Goal: Task Accomplishment & Management: Use online tool/utility

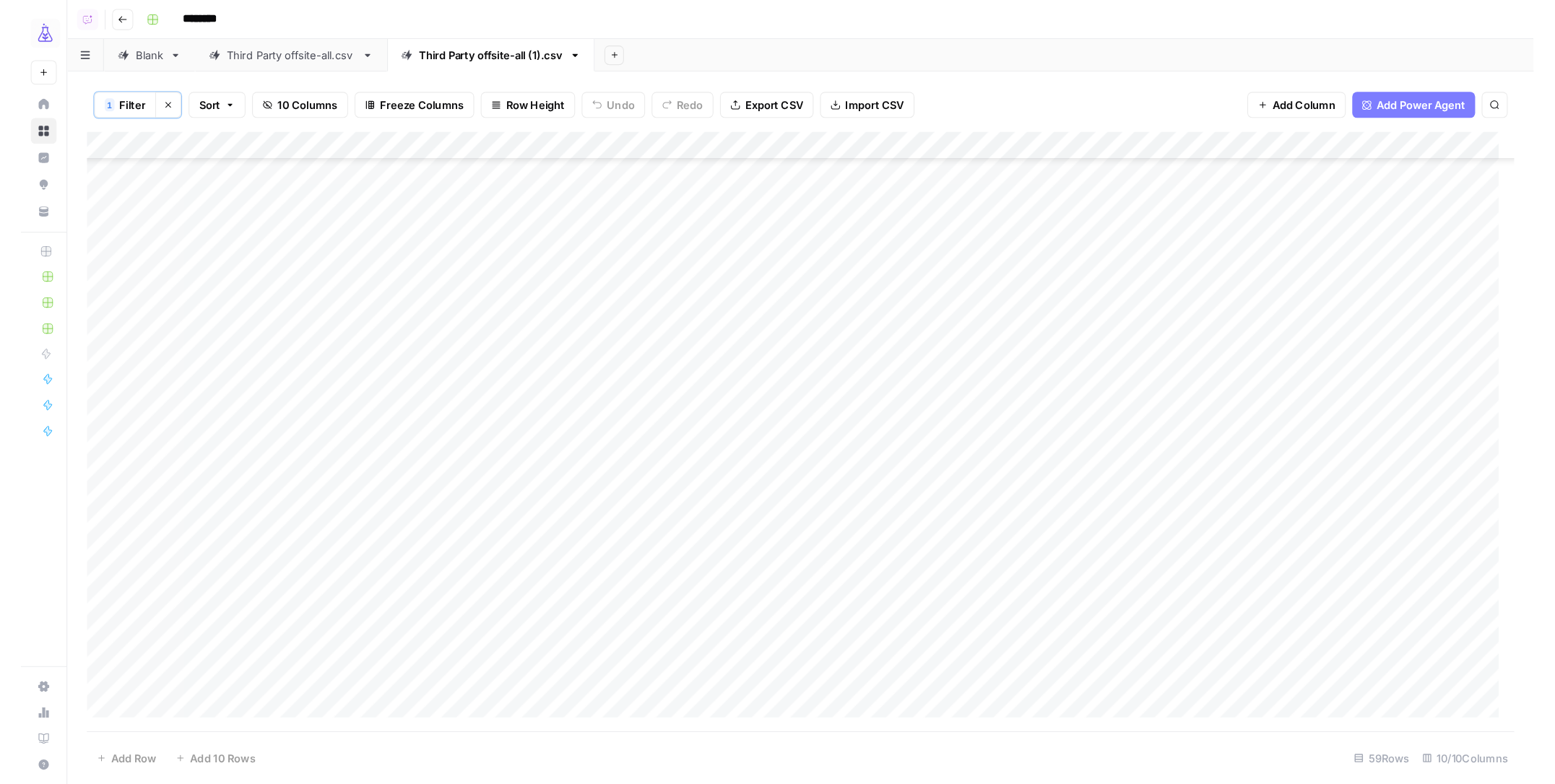
scroll to position [863, 0]
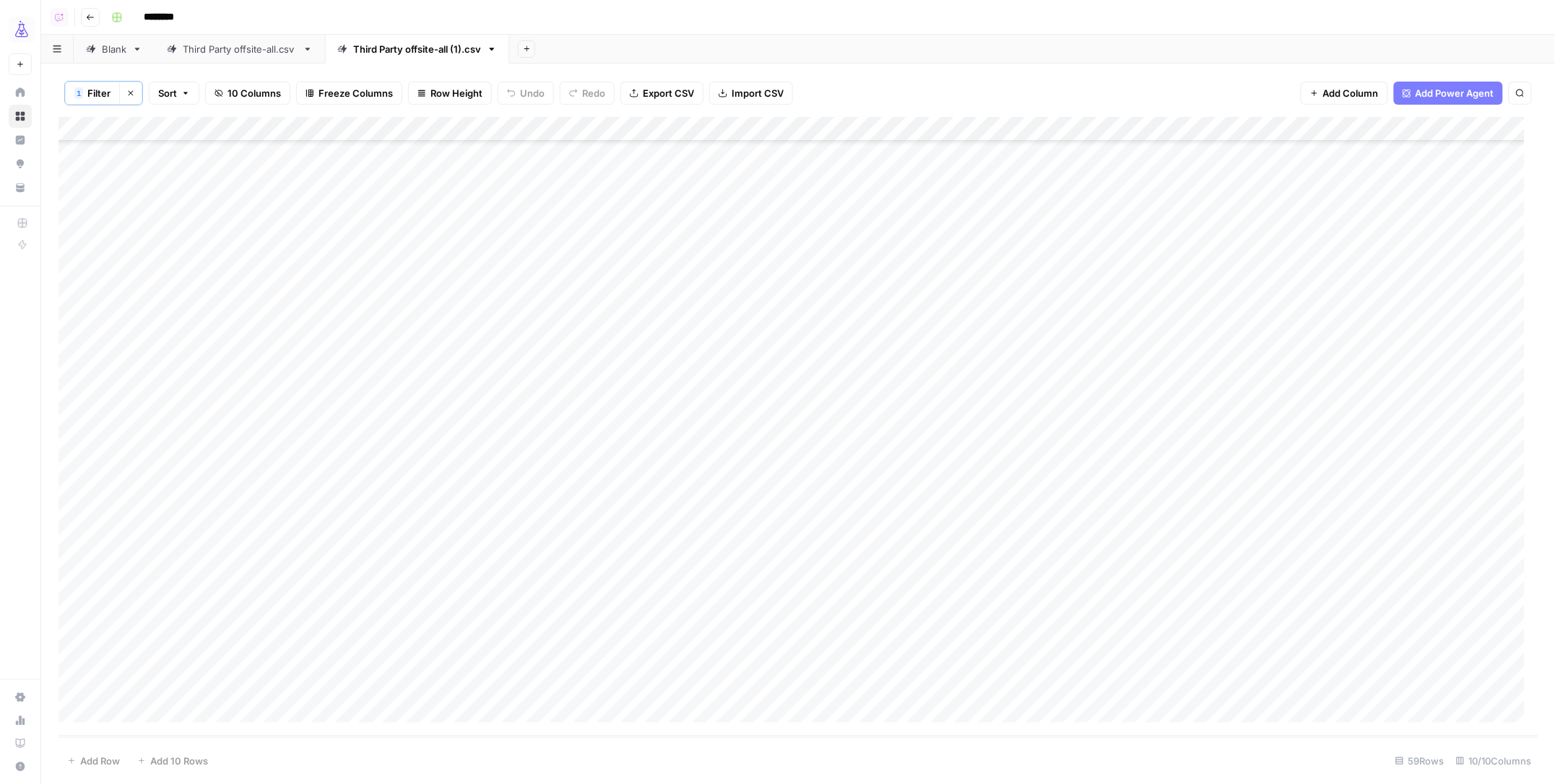
click at [99, 93] on span "Filter" at bounding box center [99, 93] width 23 height 15
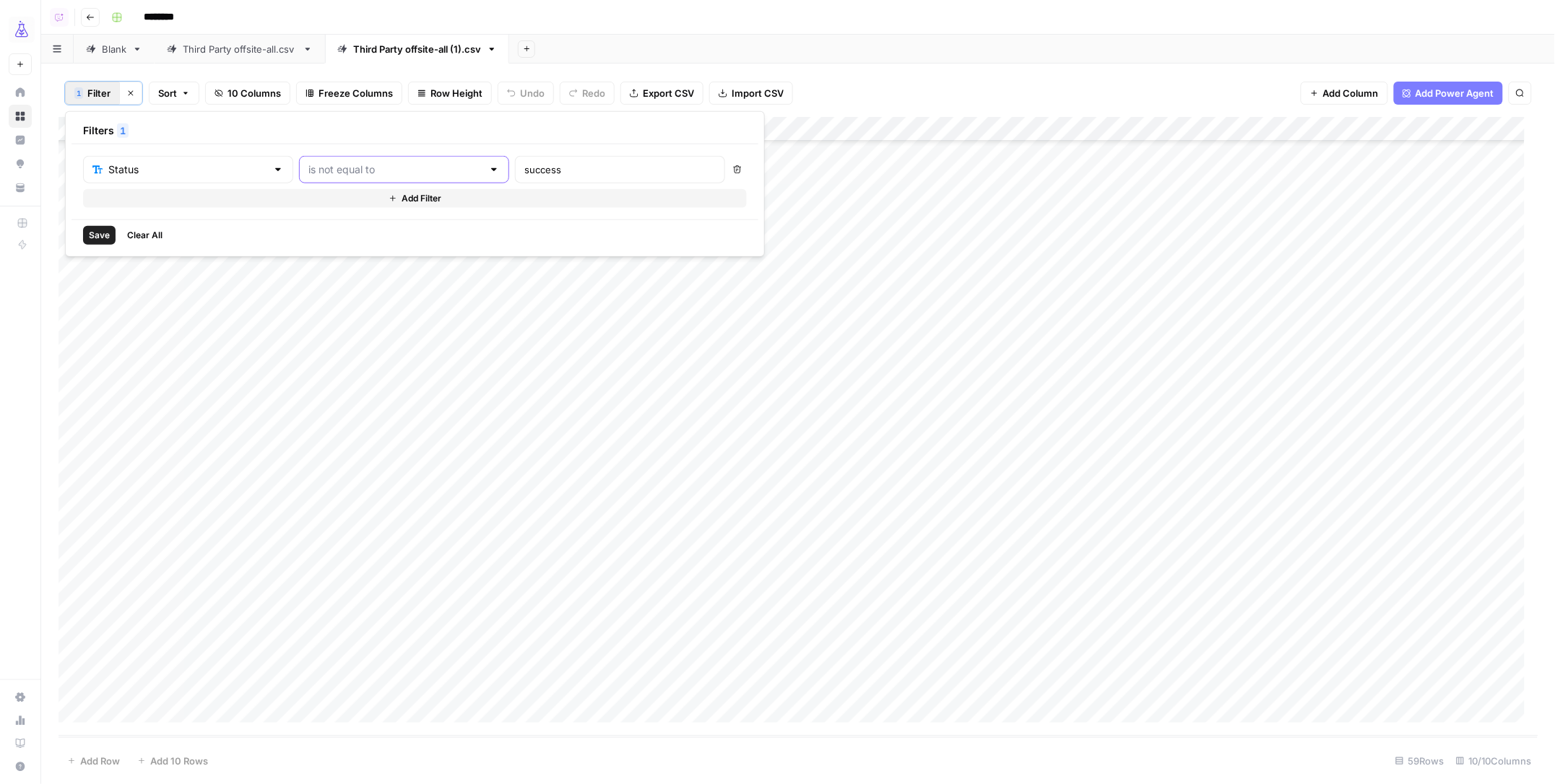
click at [323, 167] on input "text" at bounding box center [395, 169] width 174 height 15
drag, startPoint x: 314, startPoint y: 224, endPoint x: 290, endPoint y: 225, distance: 24.0
click at [313, 224] on span "is empty" at bounding box center [338, 227] width 138 height 15
type input "is empty"
click at [98, 238] on span "Save" at bounding box center [99, 235] width 21 height 13
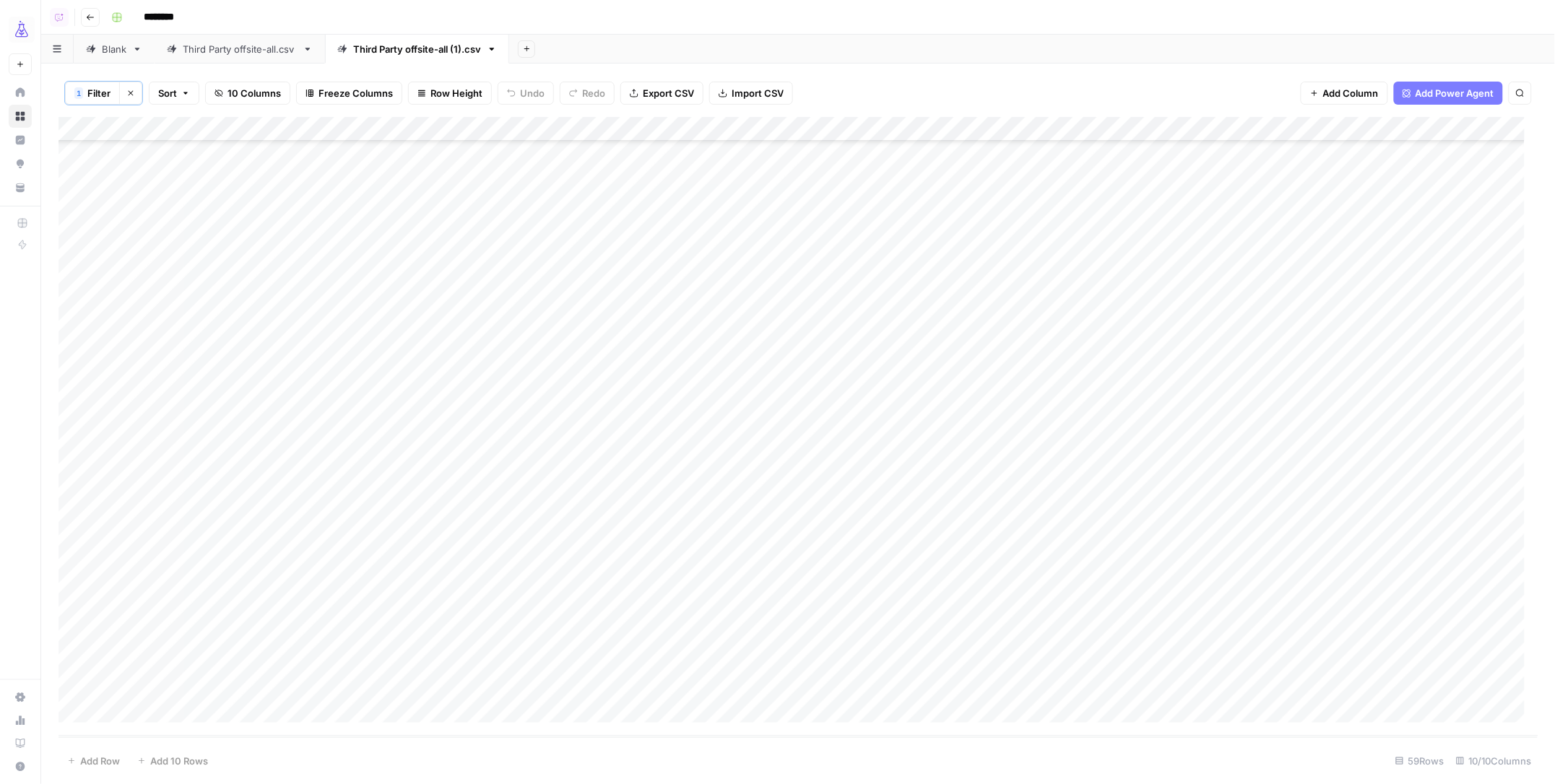
click at [221, 58] on link "Third Party offsite-all.csv" at bounding box center [240, 49] width 170 height 29
click at [88, 95] on span "Filter" at bounding box center [99, 93] width 23 height 15
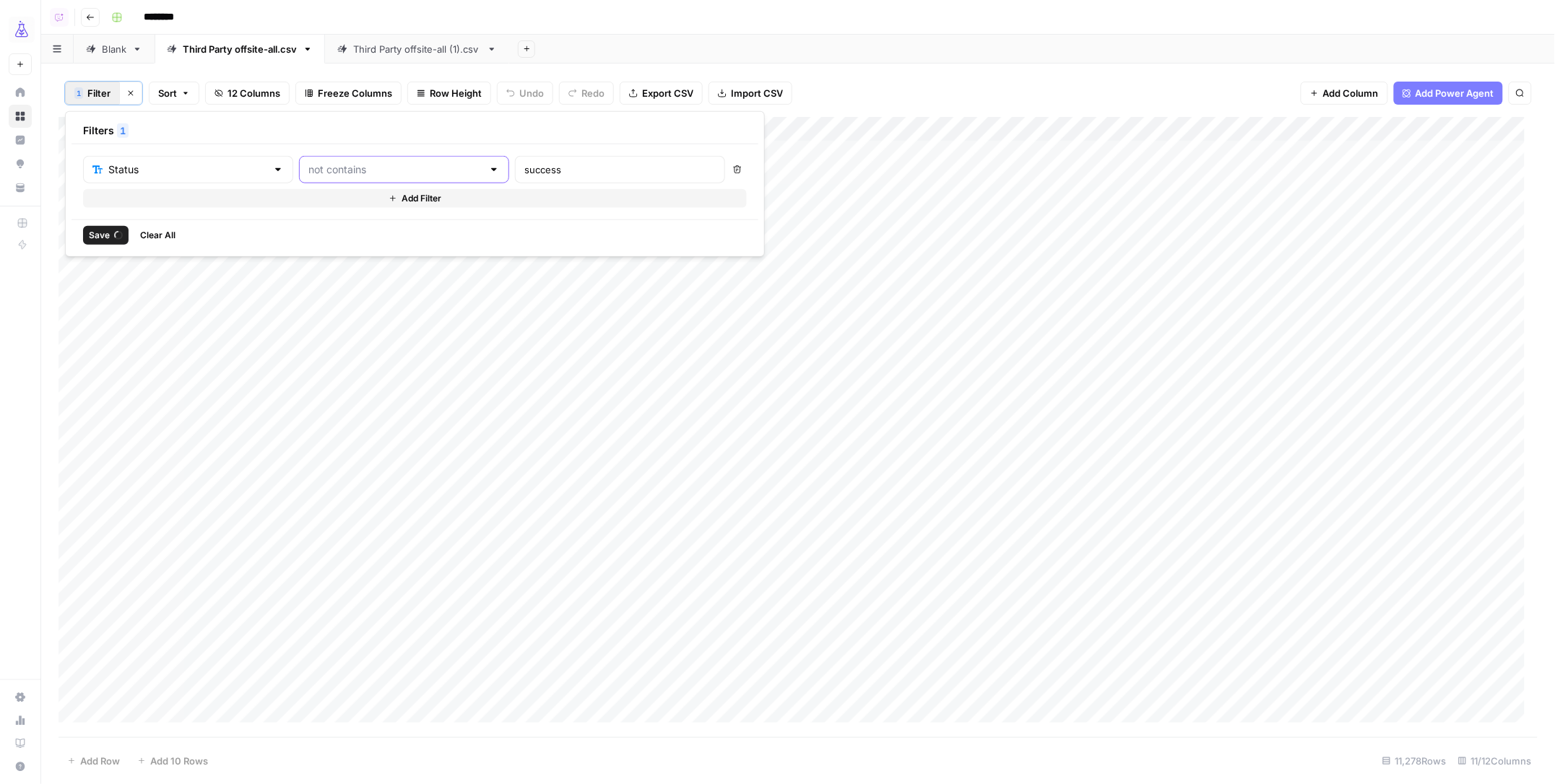
click at [308, 166] on input "text" at bounding box center [395, 169] width 174 height 15
click at [285, 221] on span "is empty" at bounding box center [338, 227] width 138 height 15
type input "is empty"
